Goal: Transaction & Acquisition: Download file/media

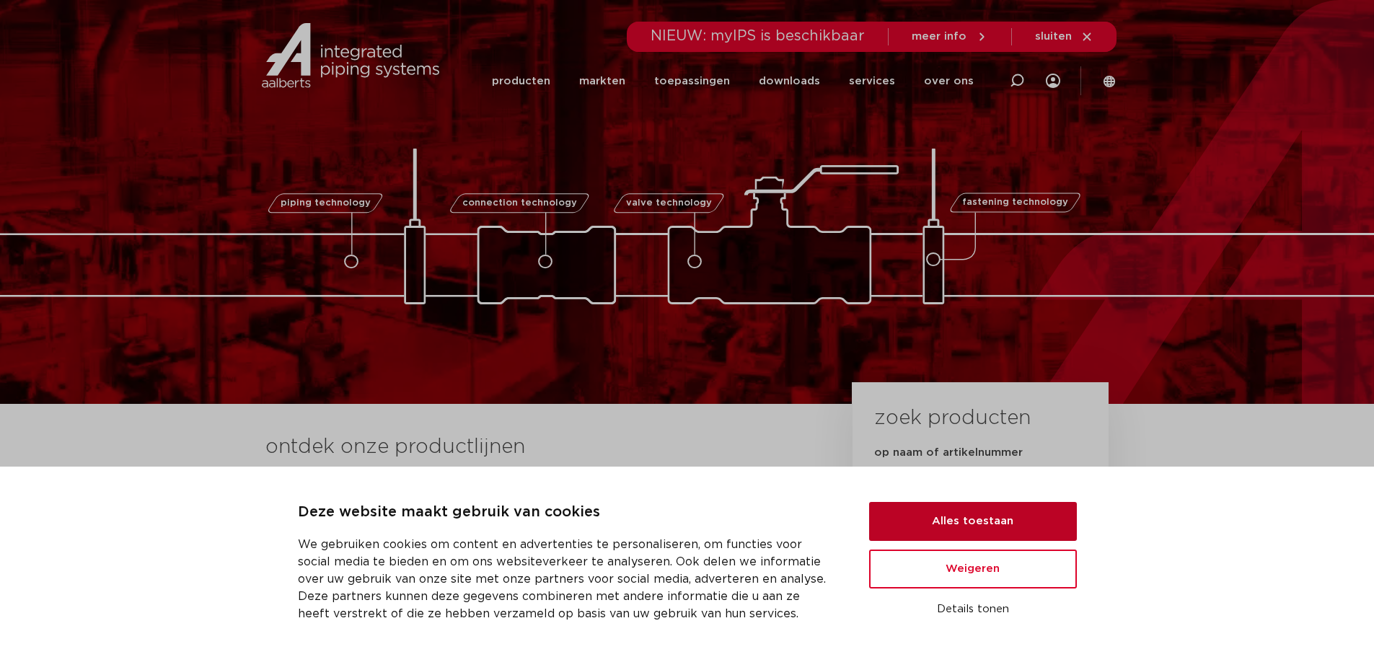
drag, startPoint x: 983, startPoint y: 517, endPoint x: 981, endPoint y: 488, distance: 28.2
click at [983, 517] on button "Alles toestaan" at bounding box center [973, 521] width 208 height 39
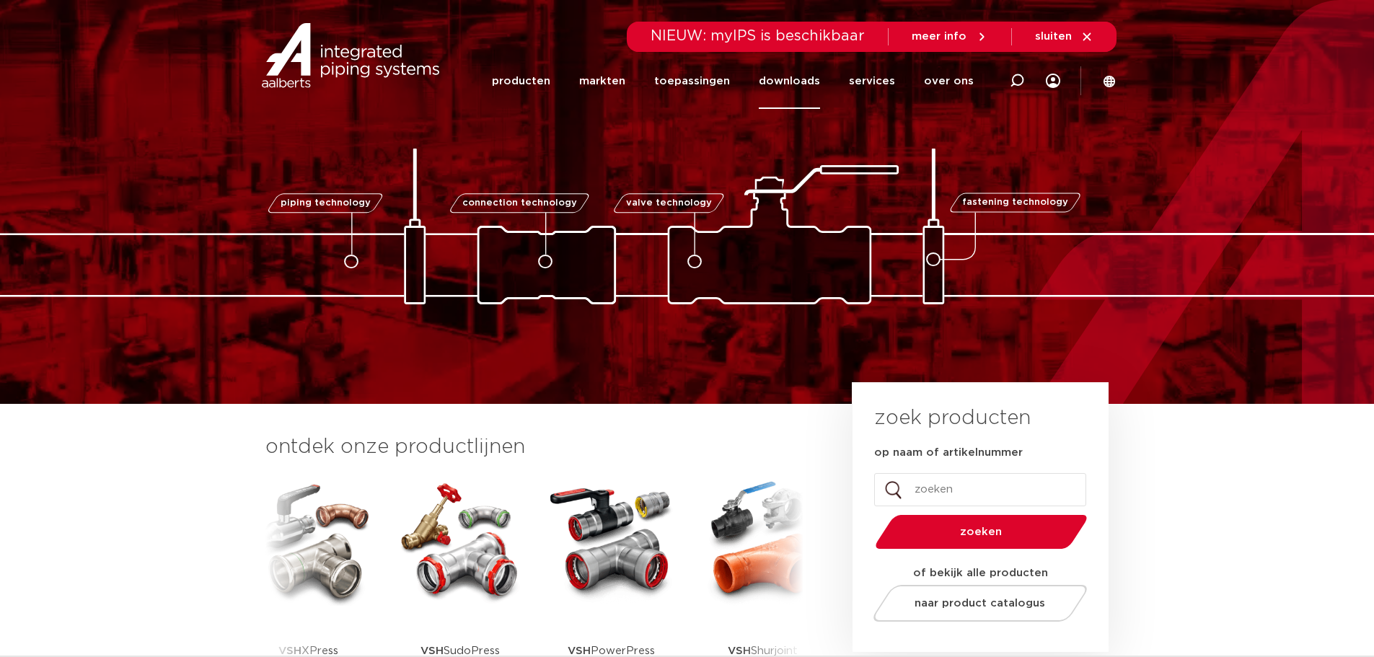
click at [812, 82] on link "downloads" at bounding box center [789, 81] width 61 height 56
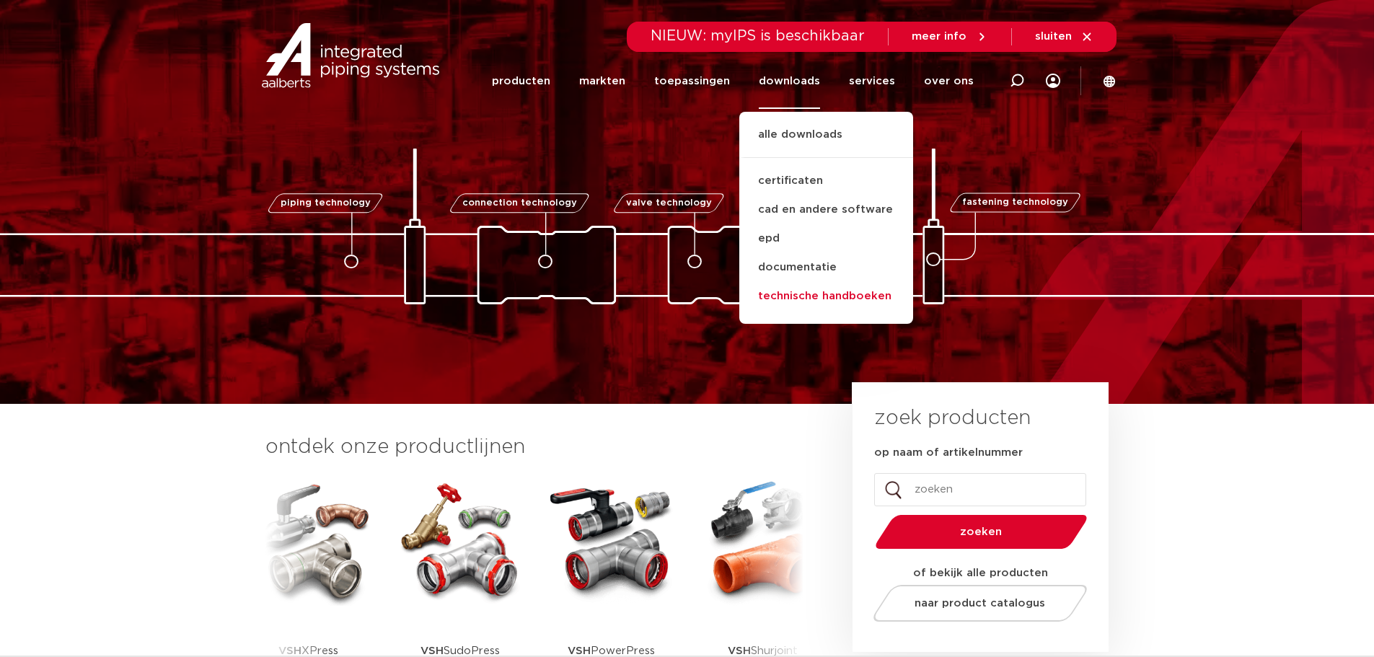
click at [806, 291] on link "technische handboeken" at bounding box center [826, 296] width 174 height 29
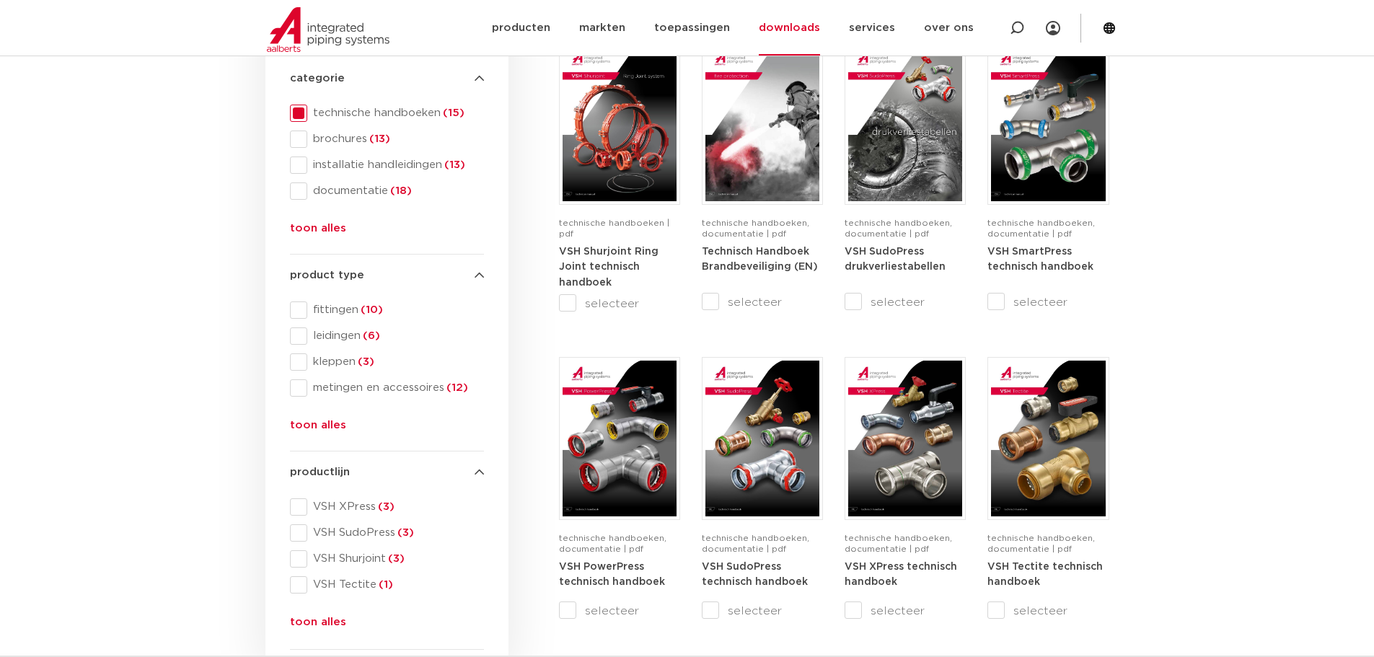
scroll to position [289, 0]
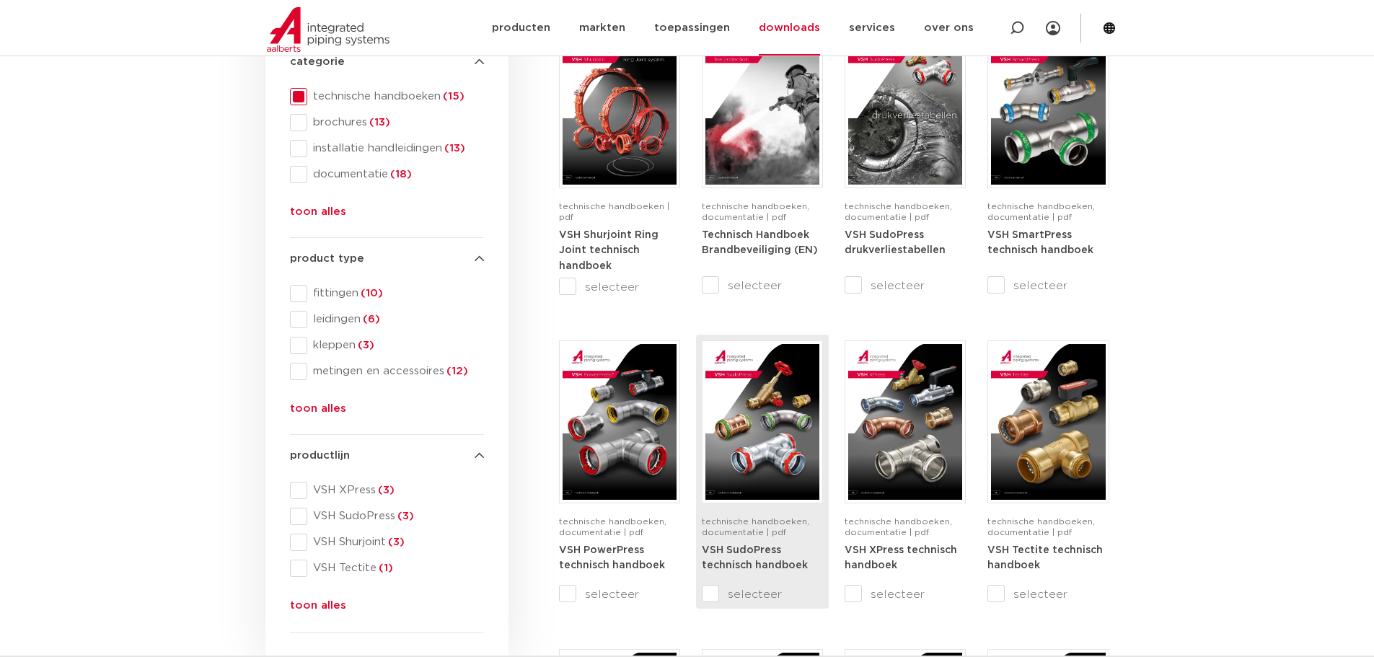
click at [745, 565] on strong "VSH SudoPress technisch handboek" at bounding box center [755, 558] width 106 height 26
